Goal: Transaction & Acquisition: Book appointment/travel/reservation

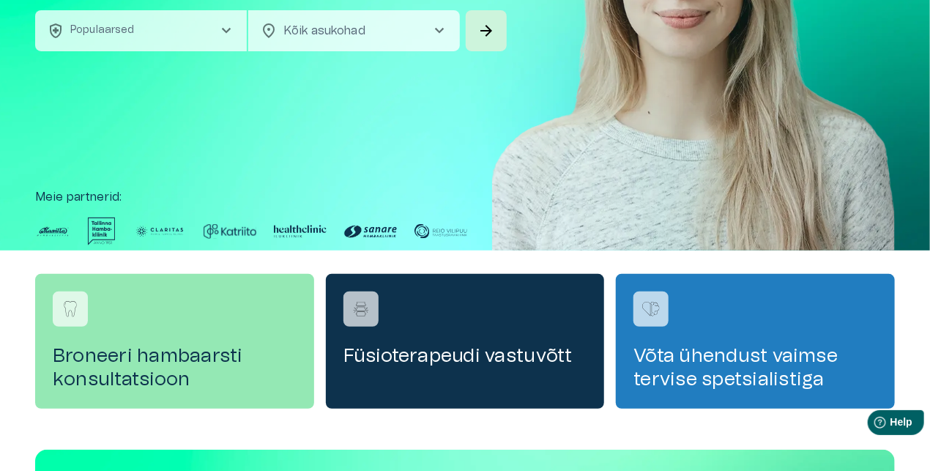
scroll to position [439, 0]
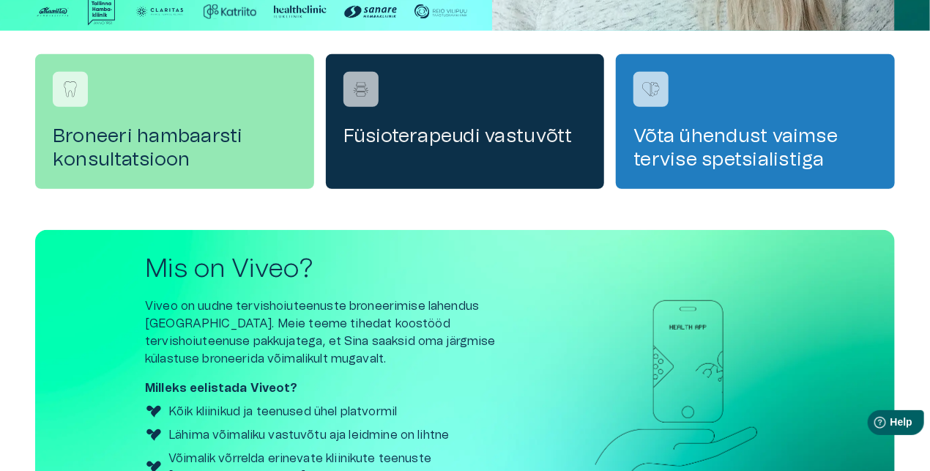
click at [404, 142] on h4 "Füsioterapeudi vastuvõtt" at bounding box center [465, 135] width 244 height 23
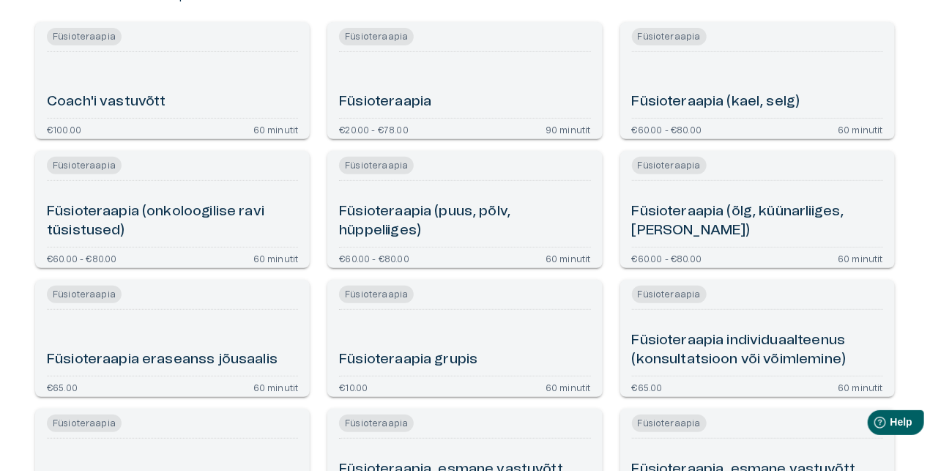
scroll to position [146, 0]
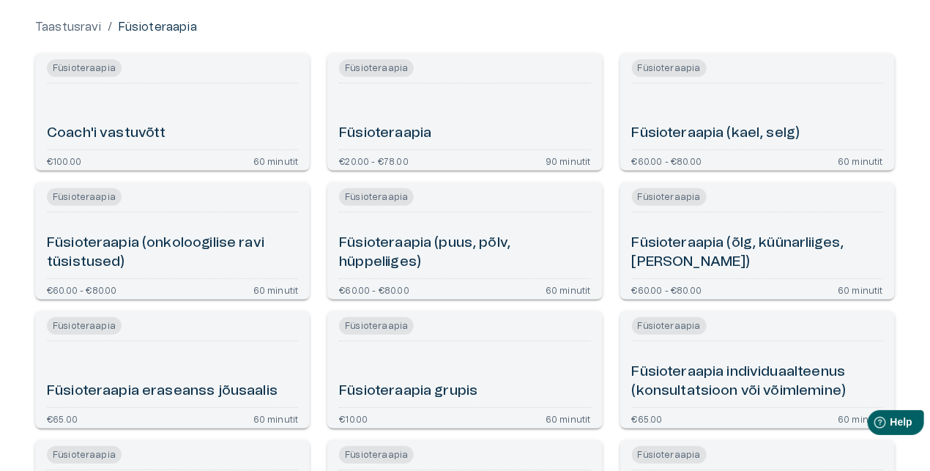
click at [406, 236] on h6 "Füsioteraapia (puus, põlv, hüppeliiges)" at bounding box center [464, 253] width 251 height 39
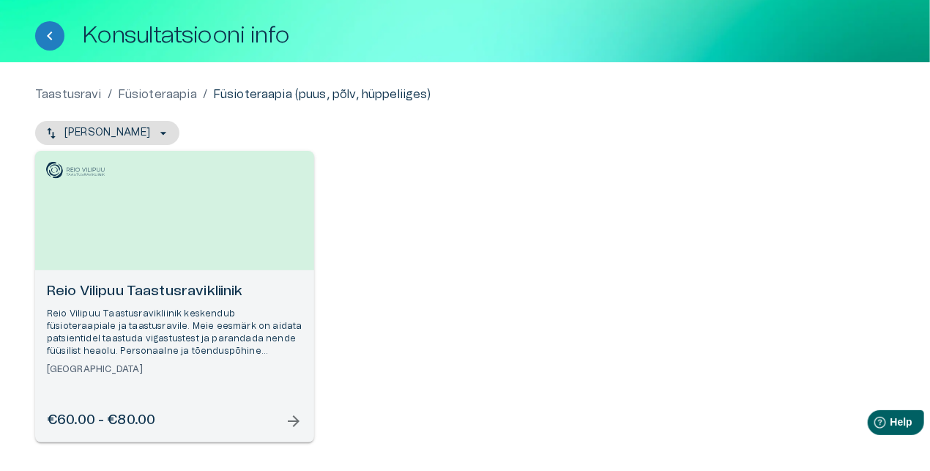
scroll to position [145, 0]
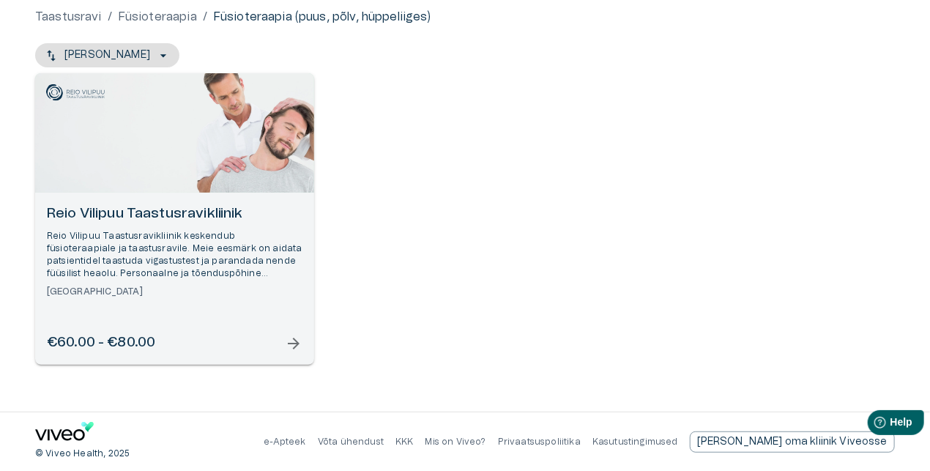
click at [287, 349] on span "arrow_forward" at bounding box center [294, 344] width 18 height 18
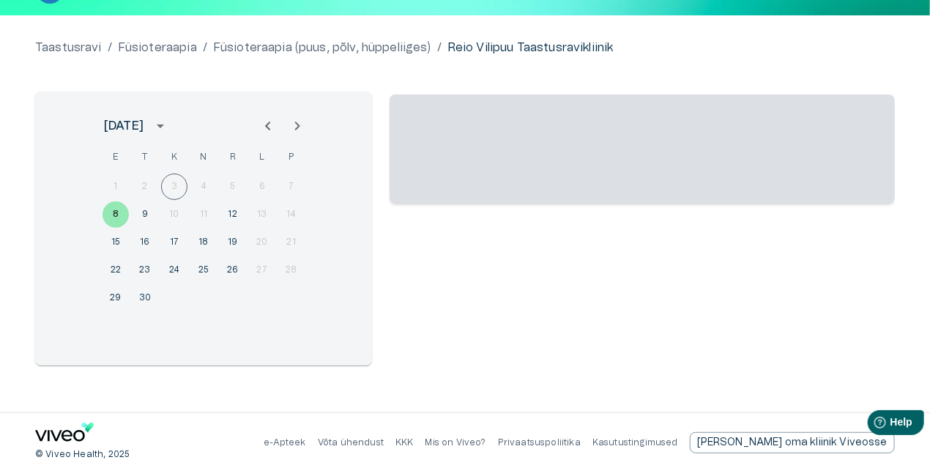
scroll to position [115, 0]
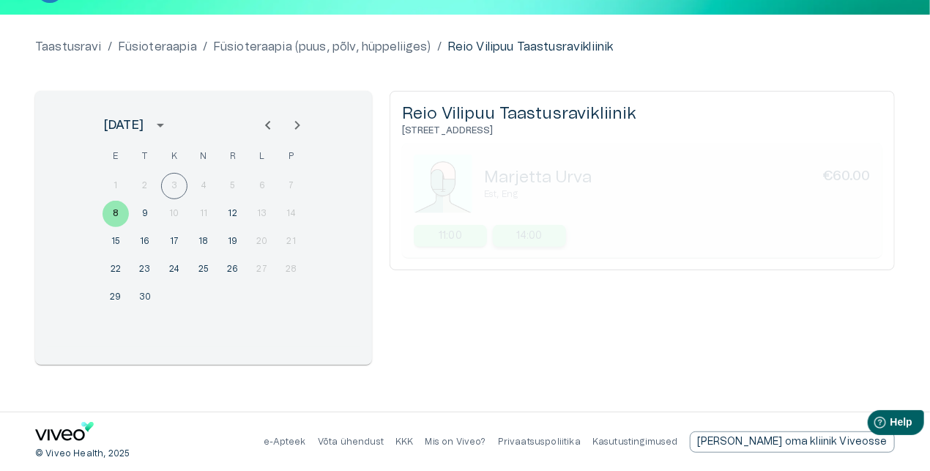
click at [548, 231] on div "14:00" at bounding box center [529, 236] width 73 height 22
